Goal: Information Seeking & Learning: Check status

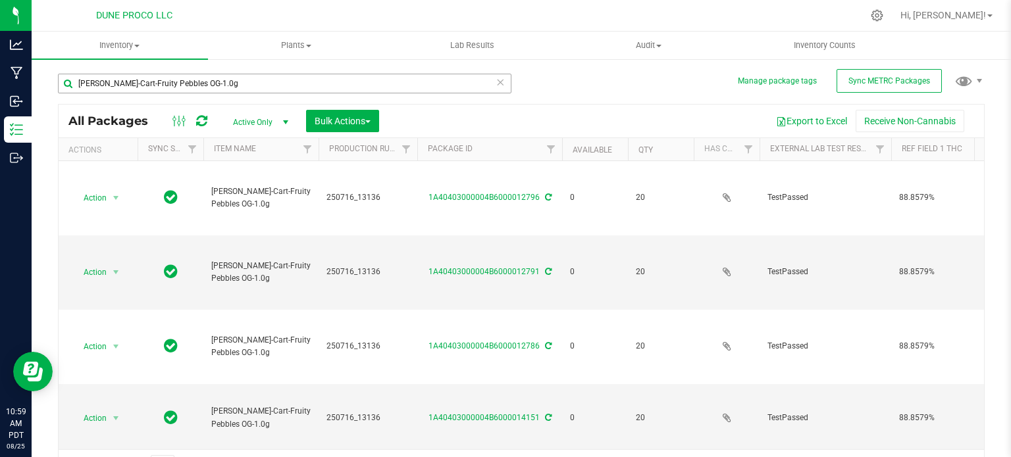
click at [274, 83] on input "[PERSON_NAME]-Cart-Fruity Pebbles OG-1.0g" at bounding box center [284, 84] width 453 height 20
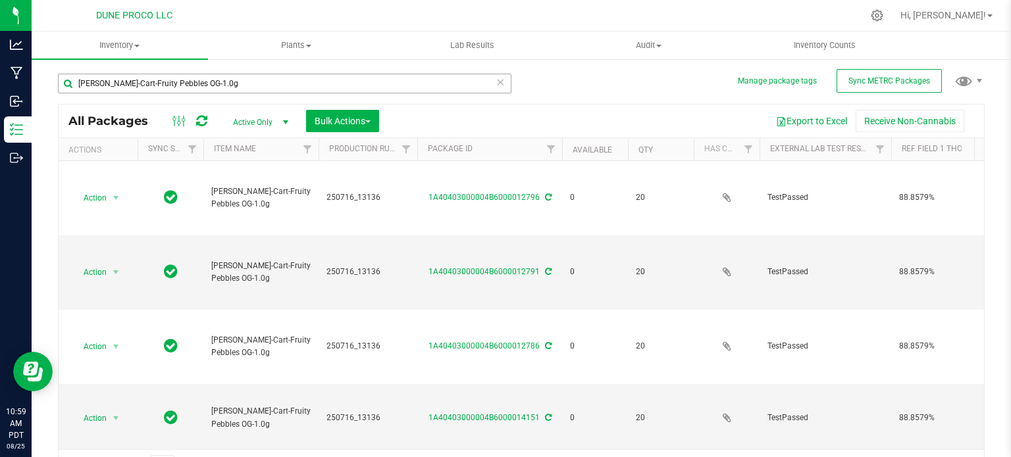
click at [274, 83] on input "[PERSON_NAME]-Cart-Fruity Pebbles OG-1.0g" at bounding box center [284, 84] width 453 height 20
type input "12506"
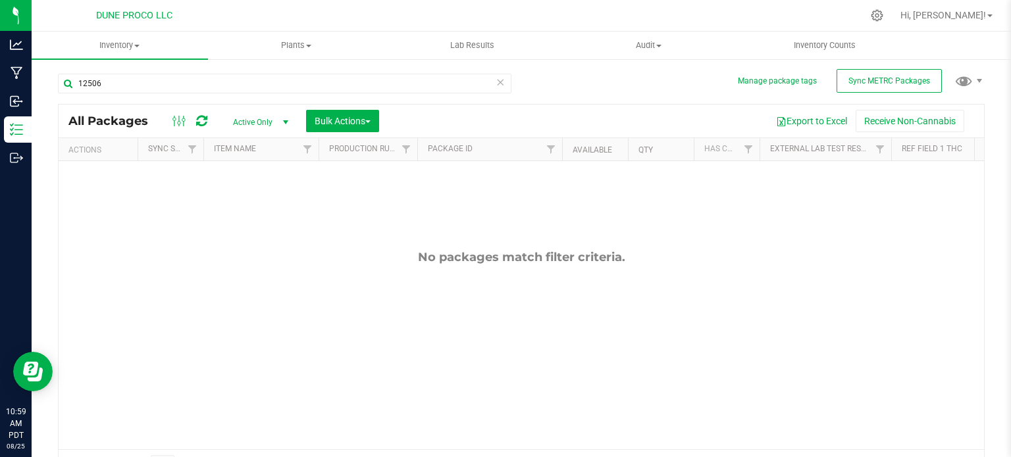
click at [268, 116] on span "Active Only" at bounding box center [258, 122] width 72 height 18
click at [243, 193] on li "All" at bounding box center [257, 203] width 71 height 20
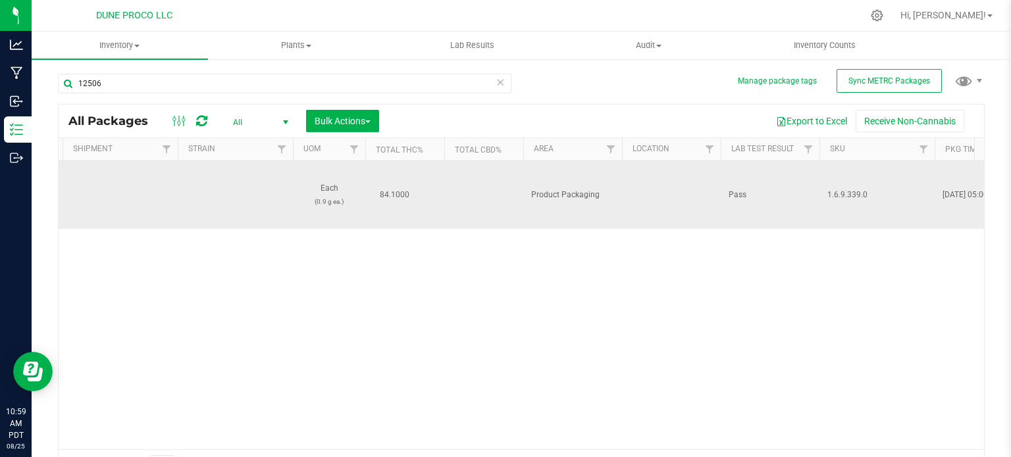
scroll to position [0, 1550]
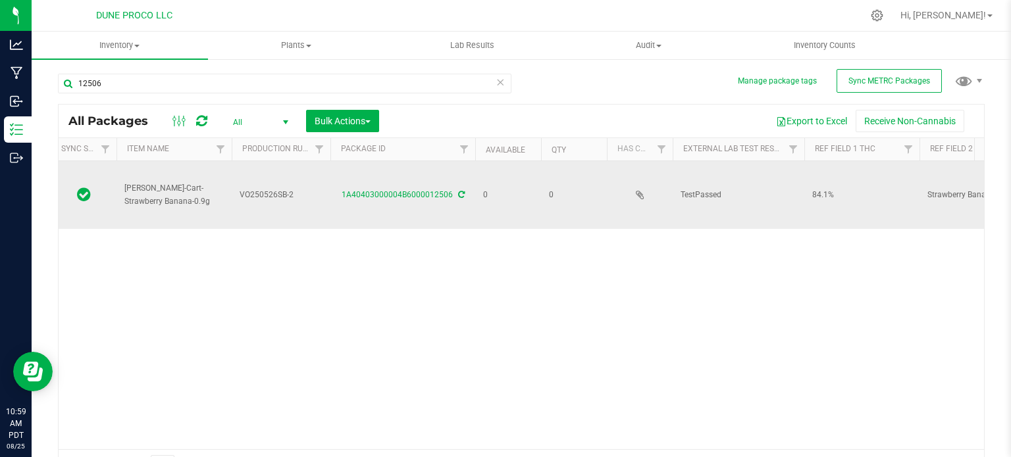
drag, startPoint x: 295, startPoint y: 197, endPoint x: 226, endPoint y: 201, distance: 69.2
copy tr "VO250526SB-2"
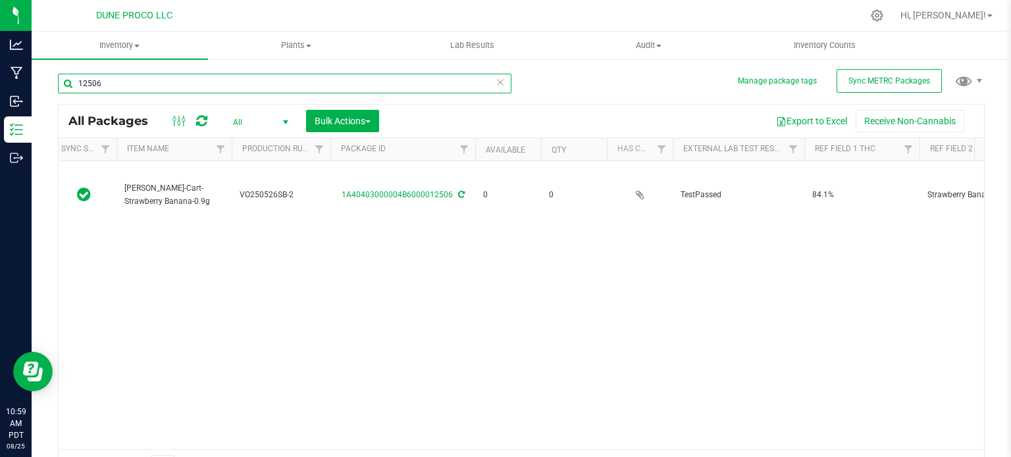
click at [241, 78] on input "12506" at bounding box center [284, 84] width 453 height 20
paste input "VO250526SB-2"
click at [241, 78] on input "VO250526SB-2" at bounding box center [284, 84] width 453 height 20
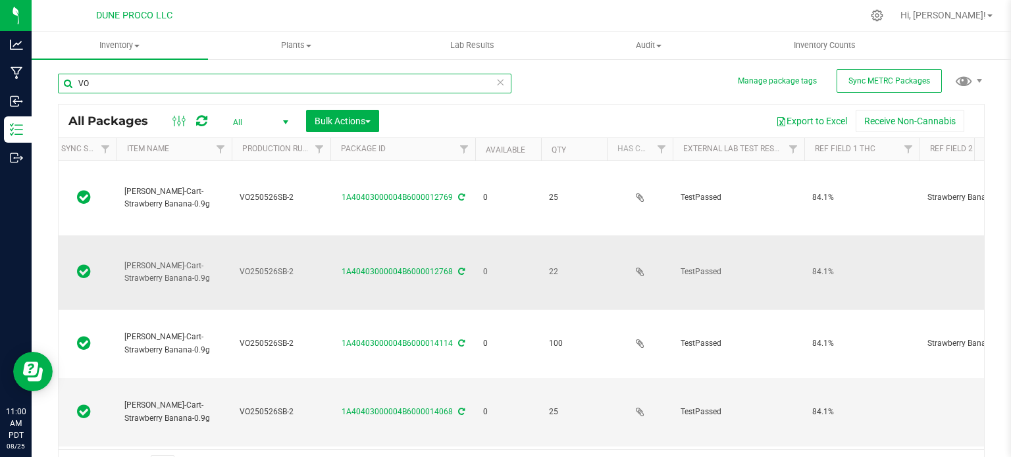
type input "V"
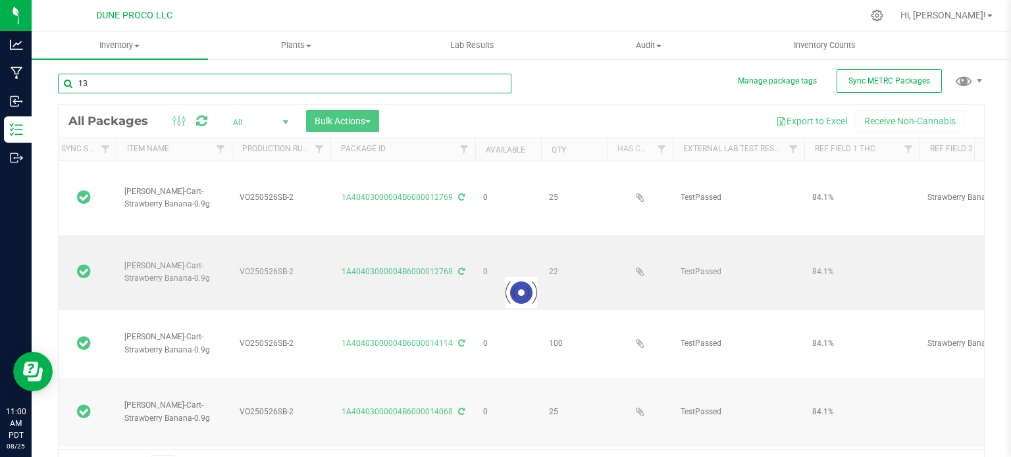
type input "132"
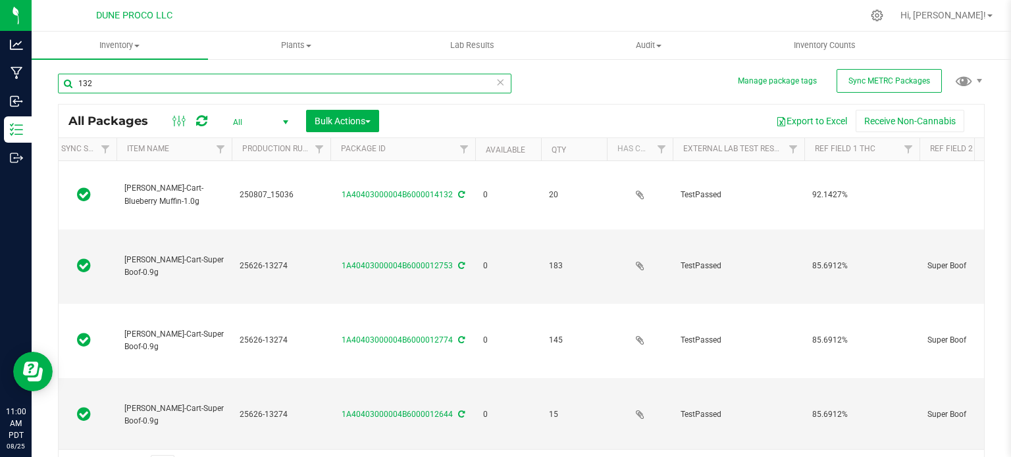
type input "[DATE]"
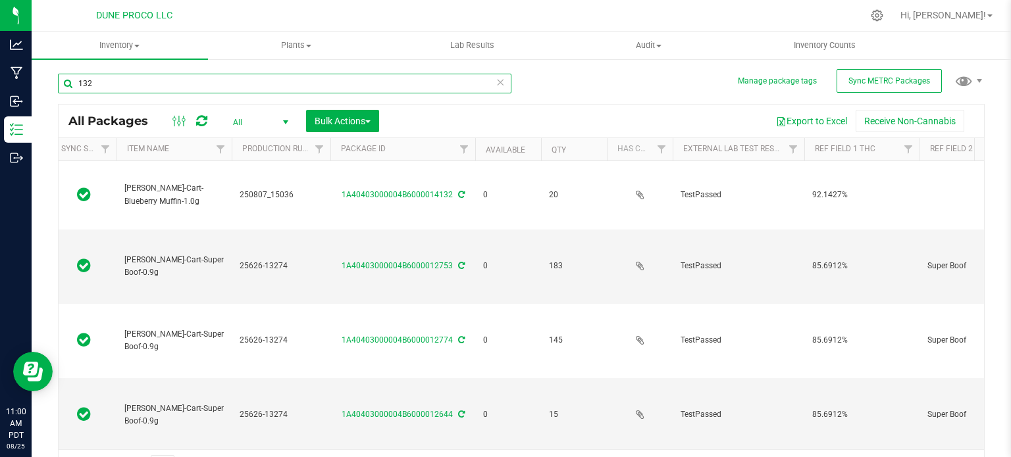
type input "[DATE]"
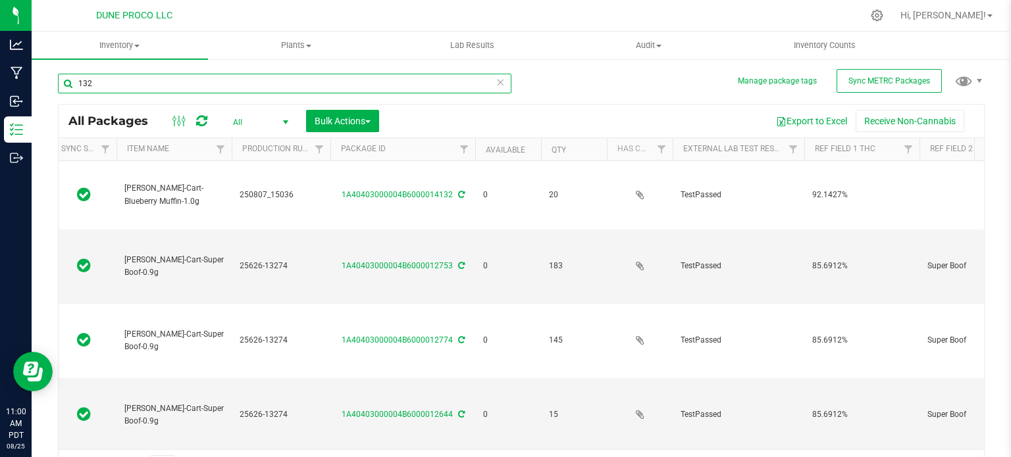
type input "[DATE]"
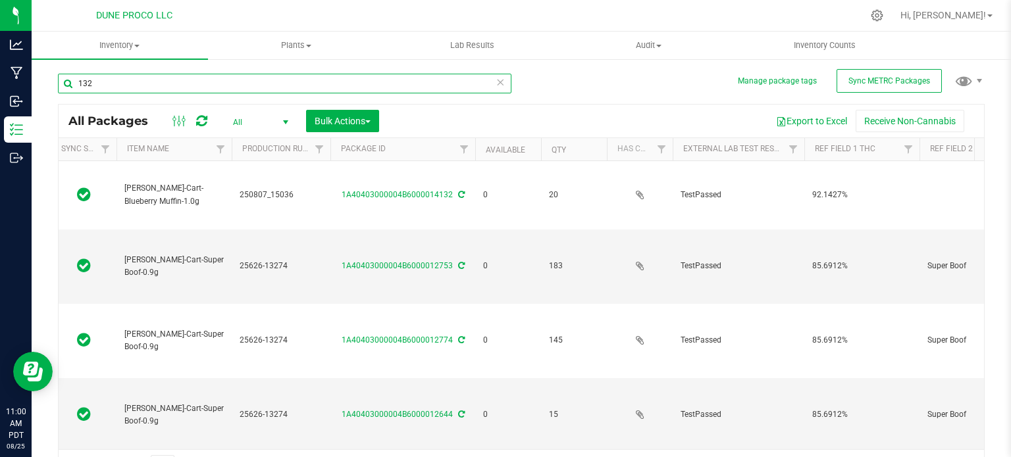
type input "[DATE]"
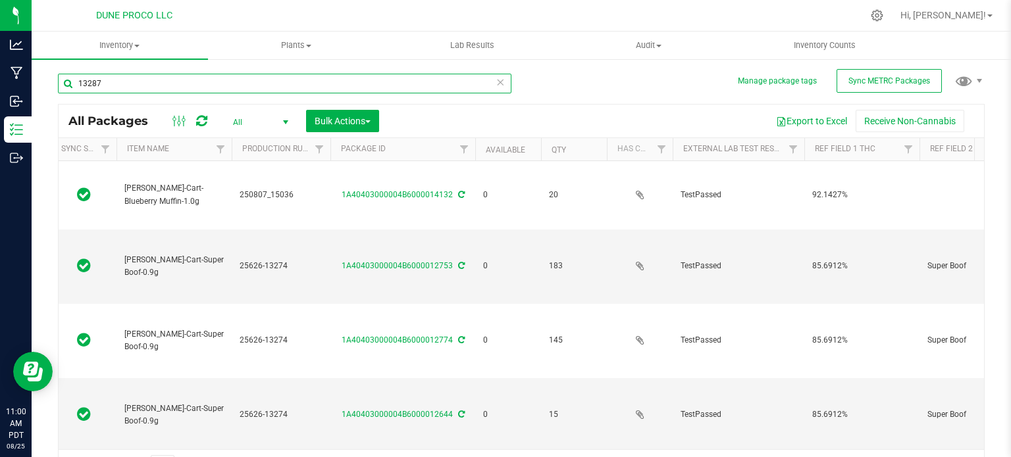
type input "13287"
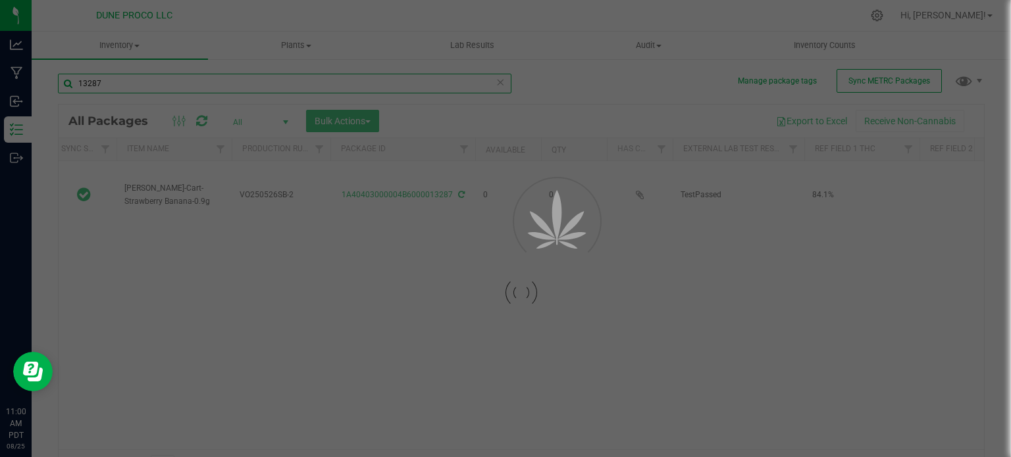
type input "[DATE]"
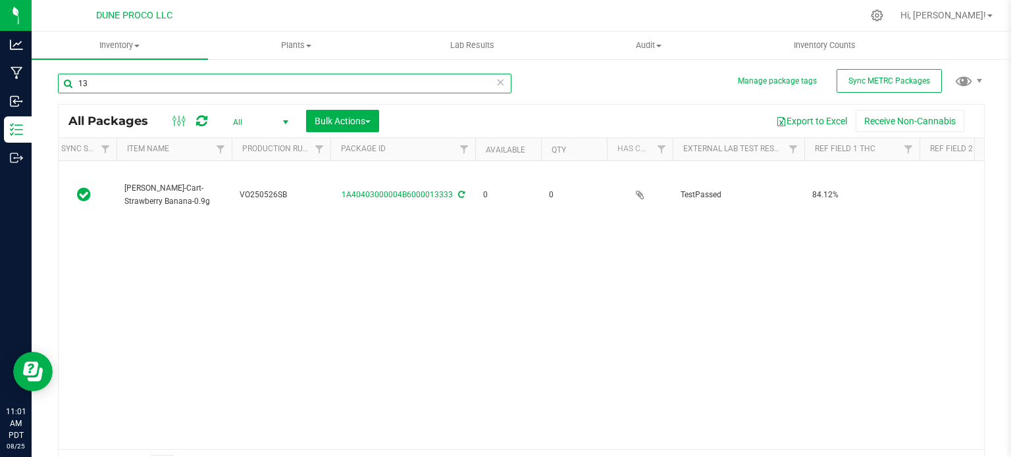
type input "1"
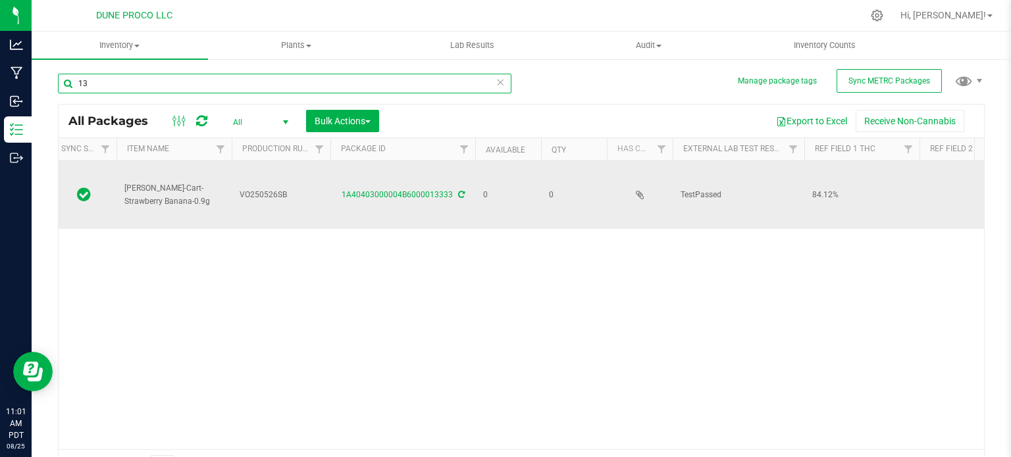
type input "1"
type input "12506"
